Goal: Complete application form

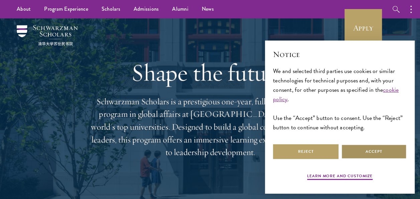
click at [358, 156] on button "Accept" at bounding box center [375, 151] width 66 height 15
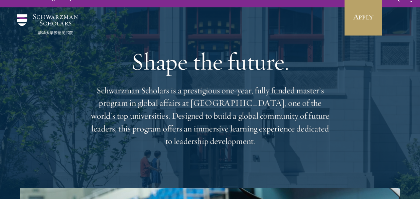
scroll to position [11, 0]
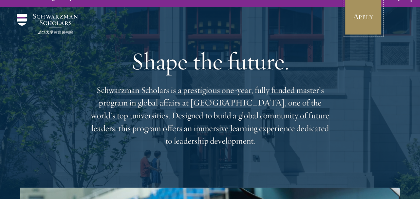
click at [350, 14] on link "Apply" at bounding box center [363, 16] width 37 height 37
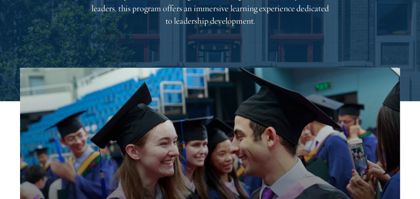
scroll to position [145, 0]
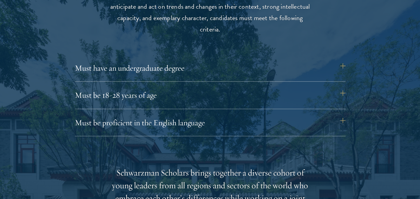
scroll to position [901, 0]
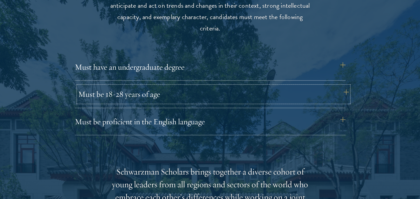
click at [134, 94] on button "Must be 18-28 years of age" at bounding box center [213, 94] width 271 height 16
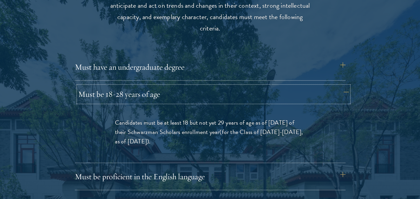
click at [134, 94] on button "Must be 18-28 years of age" at bounding box center [213, 94] width 271 height 16
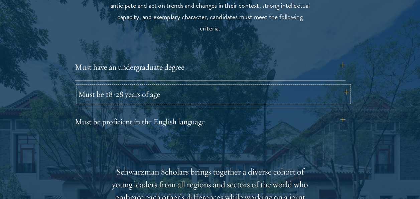
click at [134, 94] on button "Must be 18-28 years of age" at bounding box center [213, 94] width 271 height 16
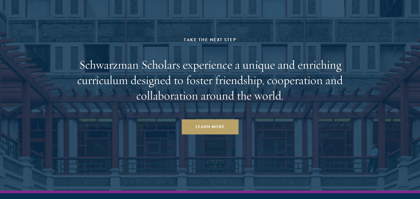
scroll to position [3312, 0]
